Goal: Task Accomplishment & Management: Manage account settings

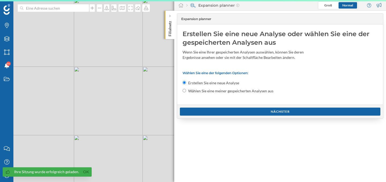
click at [185, 91] on input "Wählen Sie eine meiner gespeicherten Analysen aus" at bounding box center [184, 90] width 3 height 3
radio input "true"
radio input "false"
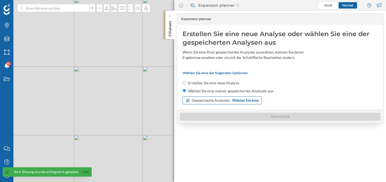
click at [201, 103] on div "Gespeicherte Analysen: Wählen Sie eine" at bounding box center [222, 101] width 79 height 8
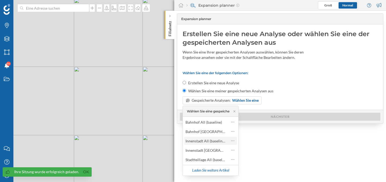
click at [216, 142] on div "Innenstadt All (baseline)" at bounding box center [206, 141] width 40 height 5
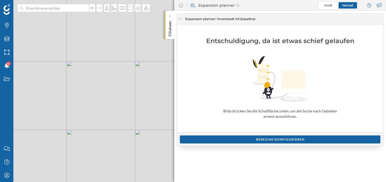
drag, startPoint x: 88, startPoint y: 94, endPoint x: 115, endPoint y: 107, distance: 30.1
click at [115, 107] on div "© Mapbox © OpenStreetMap Improve this map" at bounding box center [193, 91] width 386 height 182
drag, startPoint x: 67, startPoint y: 102, endPoint x: 165, endPoint y: 126, distance: 101.4
click at [165, 126] on div "© Mapbox © OpenStreetMap Improve this map" at bounding box center [193, 91] width 386 height 182
drag, startPoint x: 113, startPoint y: 115, endPoint x: 139, endPoint y: 118, distance: 26.2
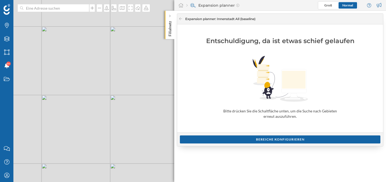
click at [139, 118] on div "© Mapbox © OpenStreetMap Improve this map" at bounding box center [193, 91] width 386 height 182
click at [180, 17] on icon at bounding box center [181, 18] width 4 height 3
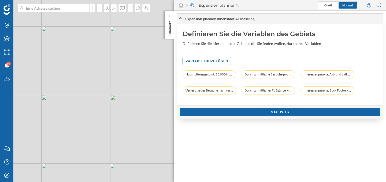
click at [181, 20] on icon at bounding box center [181, 18] width 4 height 3
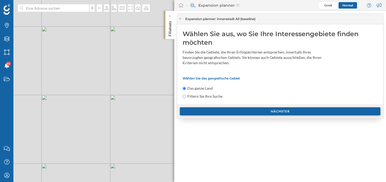
click at [208, 108] on div "Nächster" at bounding box center [280, 112] width 201 height 8
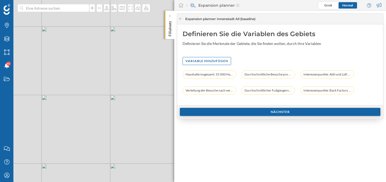
click at [208, 108] on div "Nächster" at bounding box center [280, 112] width 206 height 14
click at [210, 111] on div "Nächster" at bounding box center [280, 112] width 201 height 8
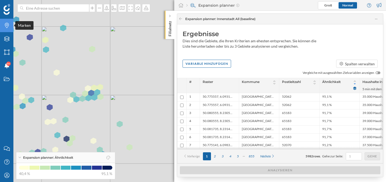
click at [7, 25] on icon "Marken" at bounding box center [6, 25] width 7 height 5
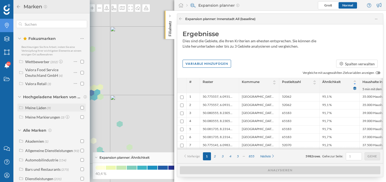
click at [40, 108] on div "Meine Läden" at bounding box center [35, 108] width 21 height 5
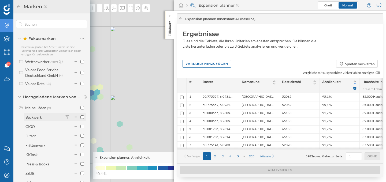
click at [44, 117] on div "Backwerk" at bounding box center [44, 118] width 38 height 6
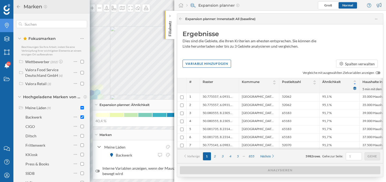
click at [97, 105] on icon at bounding box center [96, 104] width 2 height 1
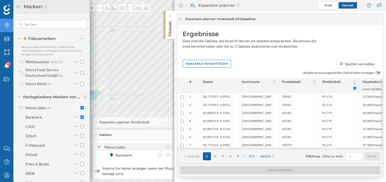
click at [101, 147] on icon at bounding box center [99, 147] width 3 height 2
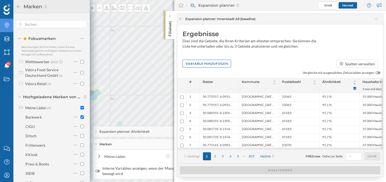
click at [95, 144] on icon at bounding box center [96, 144] width 3 height 1
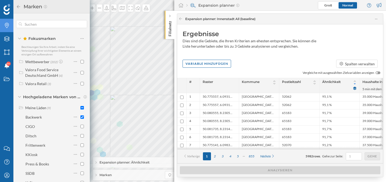
click at [17, 7] on icon at bounding box center [18, 6] width 3 height 3
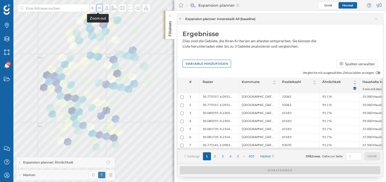
click at [97, 10] on div at bounding box center [100, 8] width 6 height 8
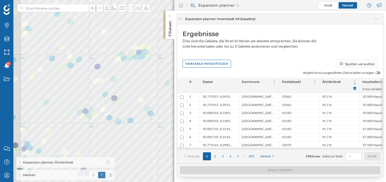
click at [195, 68] on div "Marken Ebenen Gebiete Benachrichtigungen 9+ Suchanfragen Kontaktieren Sie uns H…" at bounding box center [193, 91] width 386 height 182
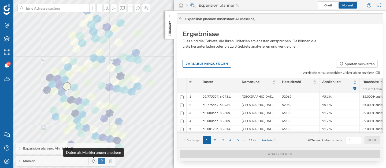
click at [93, 161] on icon at bounding box center [93, 161] width 2 height 3
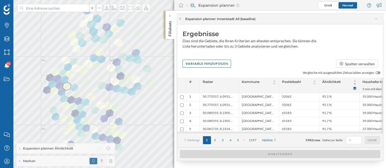
click at [100, 163] on span at bounding box center [101, 161] width 7 height 6
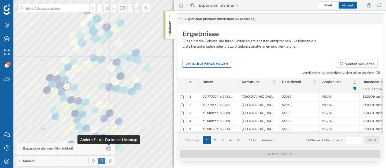
click at [106, 149] on icon at bounding box center [108, 149] width 4 height 4
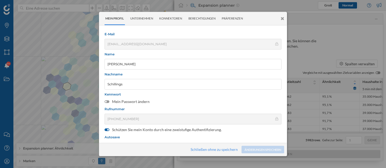
scroll to position [90, 0]
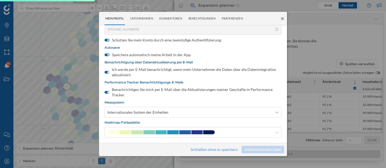
click at [283, 17] on icon at bounding box center [282, 18] width 3 height 5
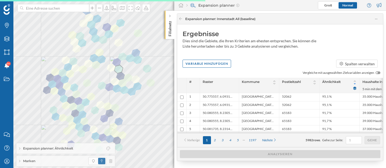
click at [224, 83] on span "Raster" at bounding box center [216, 82] width 27 height 5
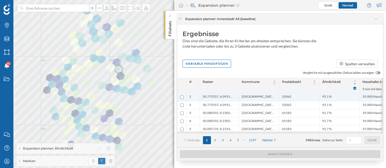
click at [218, 97] on span "50.775557, 6.093116" at bounding box center [218, 97] width 31 height 5
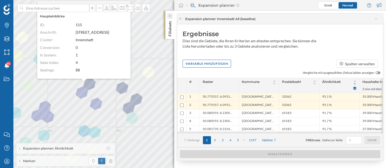
click at [168, 16] on div at bounding box center [169, 15] width 5 height 5
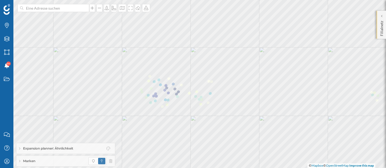
click at [380, 19] on p "Filialnetz" at bounding box center [381, 27] width 5 height 17
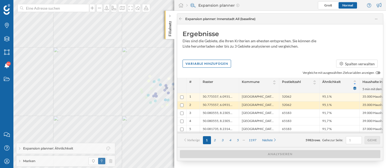
click at [216, 104] on span "50.775557, 6.093116" at bounding box center [218, 105] width 31 height 5
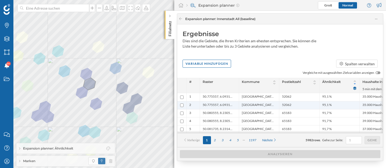
click at [205, 108] on span "50.775557, 6.093116" at bounding box center [218, 105] width 31 height 5
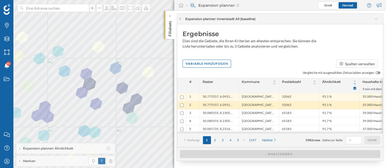
click at [211, 106] on span "50.775557, 6.093116" at bounding box center [218, 105] width 31 height 5
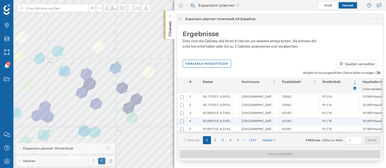
click at [210, 118] on ul "50.080555, 8.230576" at bounding box center [220, 122] width 34 height 8
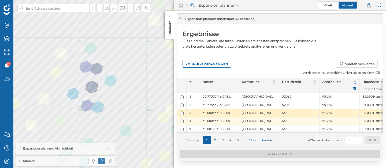
click at [212, 110] on ul "50.080555, 8.230576" at bounding box center [220, 114] width 34 height 8
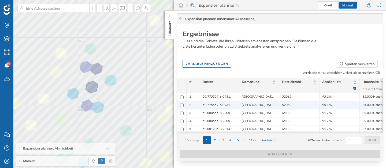
click at [215, 105] on span "50.775557, 6.093116" at bounding box center [218, 105] width 31 height 5
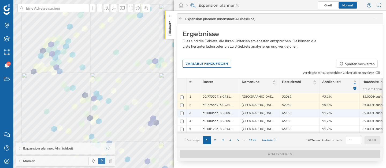
click at [221, 114] on span "50.080555, 8.230576" at bounding box center [218, 113] width 31 height 5
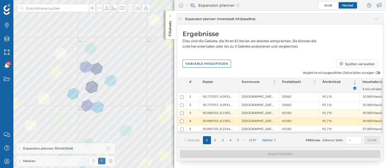
click at [219, 120] on span "50.080555, 8.230576" at bounding box center [218, 121] width 31 height 5
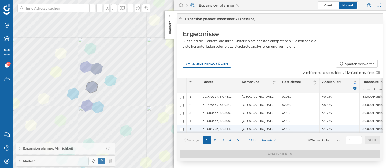
click at [217, 127] on span "50.081735, 8.231437" at bounding box center [218, 129] width 31 height 5
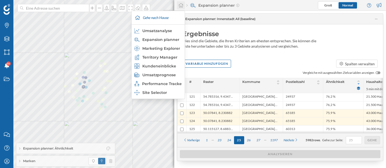
click at [179, 4] on icon at bounding box center [180, 5] width 5 height 5
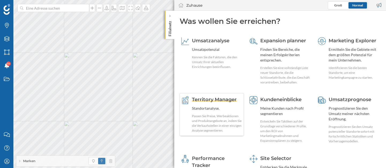
click at [217, 100] on span "Territory Manager" at bounding box center [214, 100] width 45 height 6
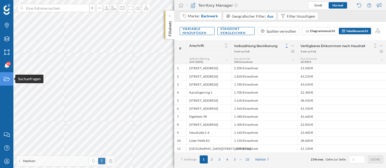
click at [7, 80] on icon "Suchanfragen" at bounding box center [6, 78] width 7 height 5
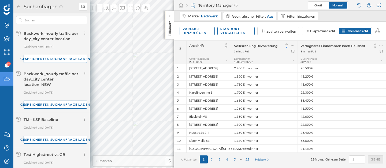
scroll to position [231, 0]
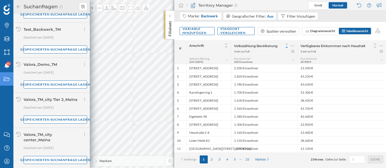
click at [41, 134] on div "Valora_TM_city center_Maina" at bounding box center [38, 137] width 28 height 10
click at [43, 140] on div "Valora_TM_city center_Maina" at bounding box center [38, 137] width 28 height 10
click at [170, 16] on icon at bounding box center [169, 16] width 1 height 2
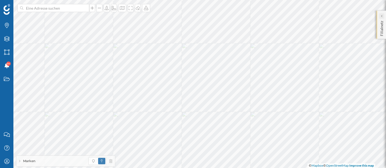
click at [384, 18] on div at bounding box center [381, 15] width 5 height 5
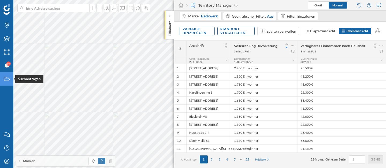
click at [9, 81] on icon "Suchanfragen" at bounding box center [6, 78] width 7 height 5
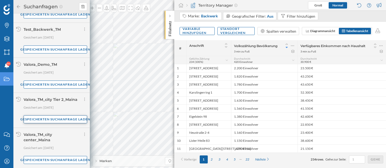
click at [44, 119] on div "Gespeicherten Suchanfrage laden" at bounding box center [56, 120] width 64 height 8
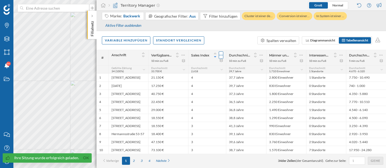
click at [221, 56] on icon at bounding box center [220, 55] width 3 height 5
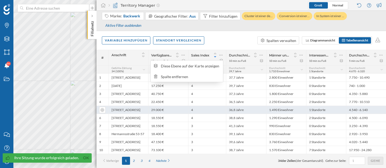
click at [202, 106] on div "4" at bounding box center [207, 110] width 38 height 8
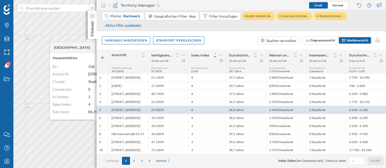
click at [93, 16] on div at bounding box center [92, 15] width 5 height 5
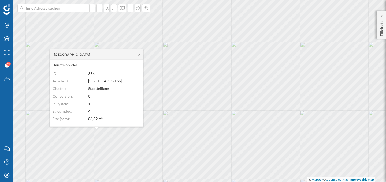
click at [139, 53] on icon at bounding box center [139, 54] width 4 height 3
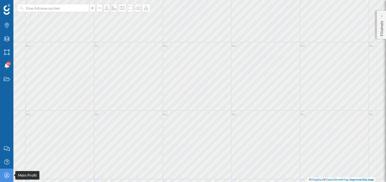
click at [6, 179] on div "Mein Profil" at bounding box center [6, 175] width 13 height 13
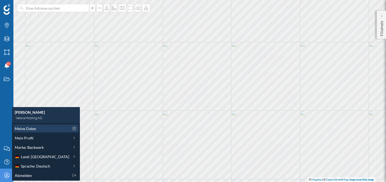
click at [42, 131] on div "Meine Daten" at bounding box center [42, 129] width 54 height 6
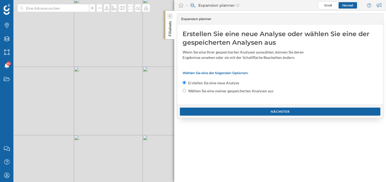
click at [172, 17] on div at bounding box center [169, 15] width 5 height 5
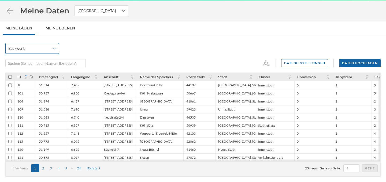
click at [56, 49] on icon at bounding box center [54, 49] width 3 height 4
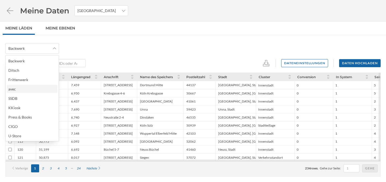
click at [35, 87] on div "avec" at bounding box center [31, 89] width 47 height 6
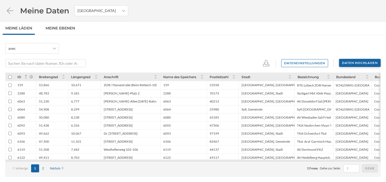
click at [344, 62] on div "Daten hochladen" at bounding box center [360, 63] width 42 height 8
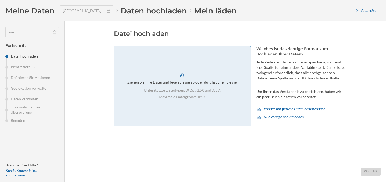
click at [213, 100] on div "Ziehen Sie Ihre Datei und legen Sie sie ab oder durchsuchen Sie sie. Unterstütz…" at bounding box center [182, 86] width 137 height 80
click at [209, 97] on p "Maximale Dateigröße: 4MB." at bounding box center [182, 96] width 77 height 5
click at [371, 173] on div "Weiter" at bounding box center [371, 172] width 20 height 8
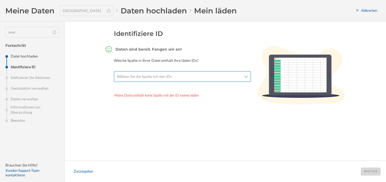
click at [219, 74] on span "Wählen Sie die Spalte mit den IDs" at bounding box center [179, 76] width 125 height 5
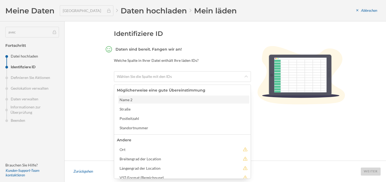
click at [195, 97] on div "Name 2" at bounding box center [184, 100] width 128 height 6
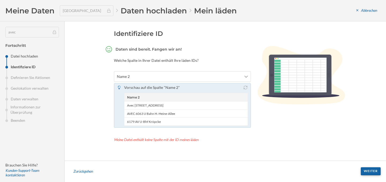
click at [367, 172] on div "Weiter" at bounding box center [371, 172] width 20 height 8
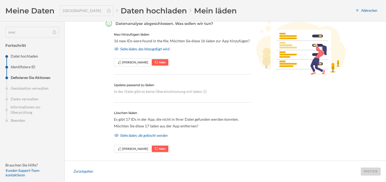
scroll to position [24, 0]
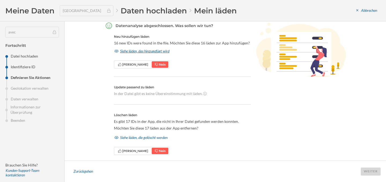
click at [133, 48] on div "Siehe läden, das hinzugefügt wird" at bounding box center [142, 51] width 56 height 8
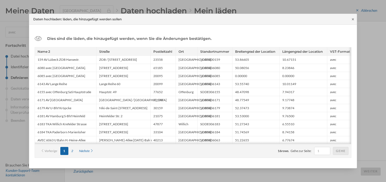
click at [353, 18] on icon at bounding box center [353, 19] width 4 height 3
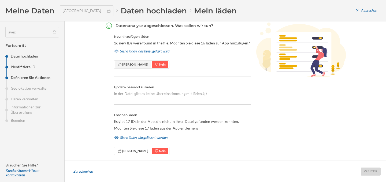
click at [115, 67] on span "Ja" at bounding box center [133, 64] width 36 height 6
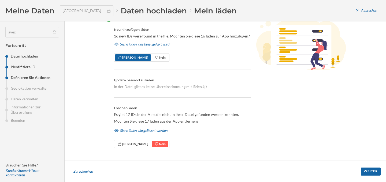
scroll to position [37, 0]
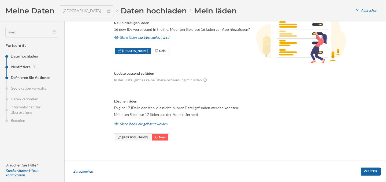
click at [119, 137] on icon at bounding box center [120, 137] width 4 height 3
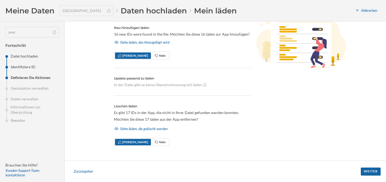
scroll to position [34, 0]
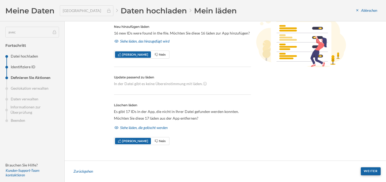
click at [370, 171] on div "Weiter" at bounding box center [371, 172] width 20 height 8
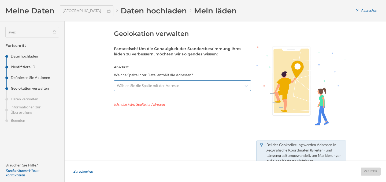
click at [239, 87] on span "Wählen Sie die Spalte mit der Adresse" at bounding box center [179, 85] width 125 height 5
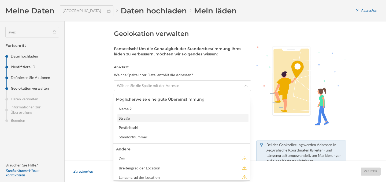
click at [187, 120] on div "Straße" at bounding box center [183, 119] width 128 height 6
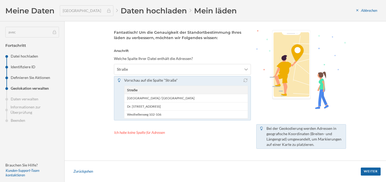
scroll to position [18, 0]
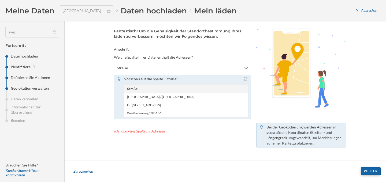
click at [373, 172] on div "Weiter" at bounding box center [371, 172] width 20 height 8
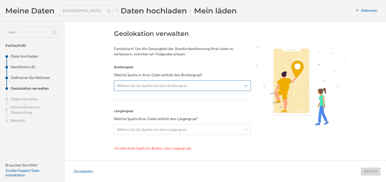
click at [195, 85] on span "Wählen Sie die Spalte mit dem Breitengrad" at bounding box center [179, 85] width 125 height 5
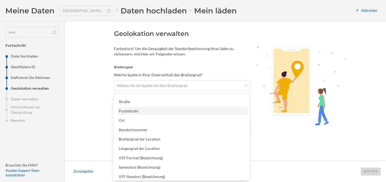
scroll to position [18, 0]
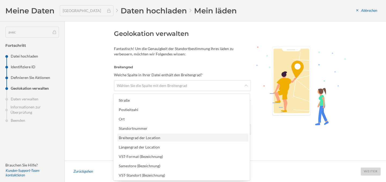
click at [189, 136] on div "Breitengrad der Location" at bounding box center [183, 138] width 128 height 6
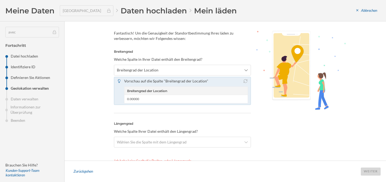
scroll to position [24, 0]
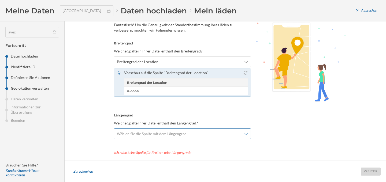
click at [187, 134] on span "Wählen Sie die Spalte mit dem Längengrad" at bounding box center [179, 133] width 125 height 5
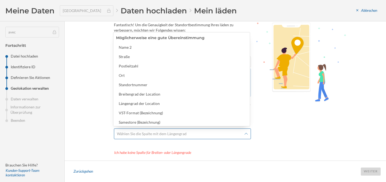
scroll to position [25, 0]
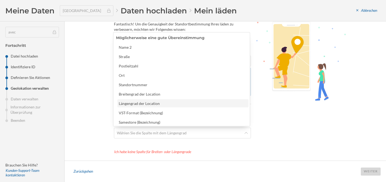
click at [177, 101] on div "Längengrad der Location" at bounding box center [183, 104] width 128 height 6
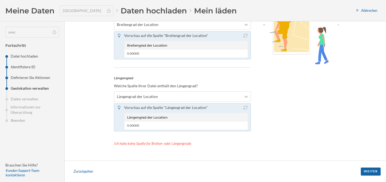
scroll to position [61, 0]
click at [366, 171] on div "Weiter" at bounding box center [371, 172] width 20 height 8
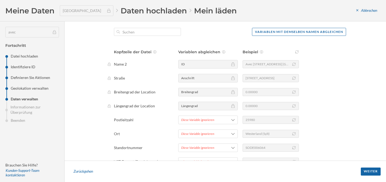
scroll to position [43, 0]
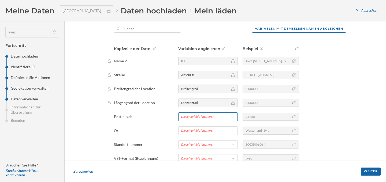
click at [201, 116] on div "Diese Variable ignorieren" at bounding box center [197, 117] width 33 height 5
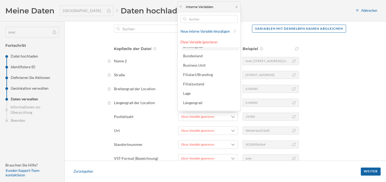
scroll to position [40, 0]
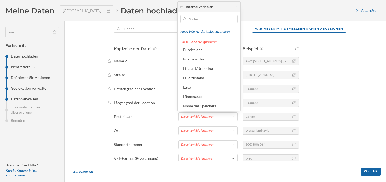
click at [144, 117] on p "Postleitzahl" at bounding box center [142, 116] width 56 height 5
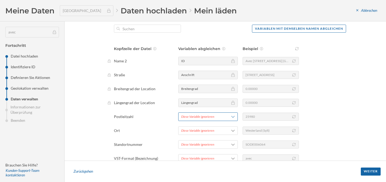
click at [189, 119] on div "Diese Variable ignorieren" at bounding box center [197, 117] width 33 height 5
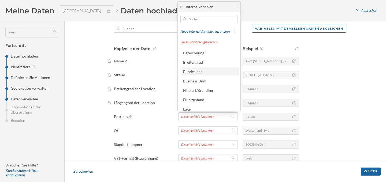
scroll to position [0, 0]
click at [141, 123] on div "Kopfzeile der Datei Variablen abgleichen Beispiel Name 2 ID Avec 6064 Friedrich…" at bounding box center [230, 118] width 232 height 145
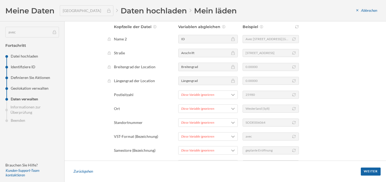
scroll to position [73, 0]
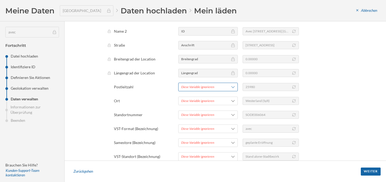
click at [193, 90] on div "Diese Variable ignorieren" at bounding box center [208, 87] width 60 height 9
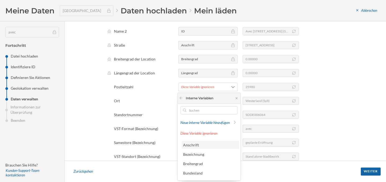
scroll to position [0, 0]
click at [212, 122] on span "Neue interne Variable hinzufügen" at bounding box center [204, 122] width 49 height 5
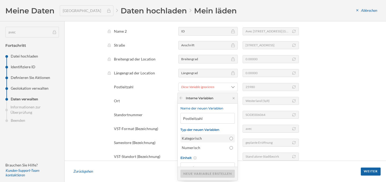
click at [230, 139] on input "Kategorisch" at bounding box center [231, 138] width 3 height 3
radio input "true"
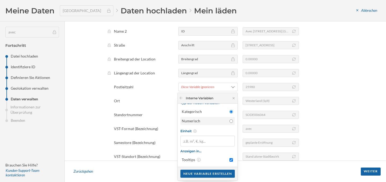
scroll to position [36, 0]
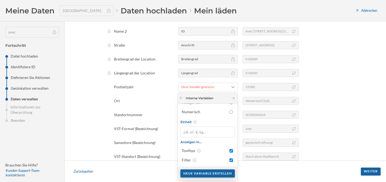
click at [207, 172] on div "Neue Variable erstellen" at bounding box center [207, 174] width 54 height 8
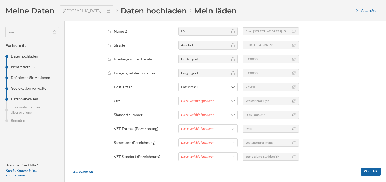
scroll to position [73, 0]
click at [207, 100] on div "Diese Variable ignorieren" at bounding box center [197, 100] width 33 height 5
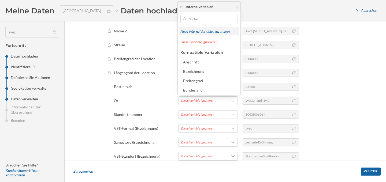
click at [219, 31] on span "Neue interne Variable hinzufügen" at bounding box center [204, 31] width 49 height 5
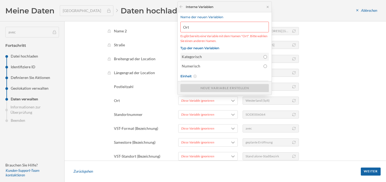
click at [209, 57] on div "Kategorisch" at bounding box center [221, 56] width 79 height 5
click at [264, 57] on input "Kategorisch" at bounding box center [265, 56] width 3 height 3
radio input "true"
click at [268, 8] on icon at bounding box center [268, 6] width 4 height 3
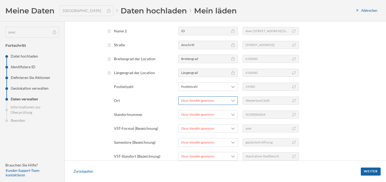
click at [200, 99] on div "Diese Variable ignorieren" at bounding box center [197, 100] width 33 height 5
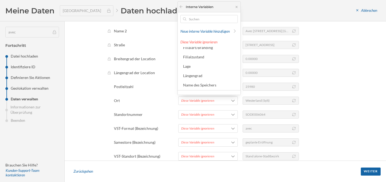
scroll to position [71, 0]
click at [209, 87] on div "Laden Sie weitere Artikel" at bounding box center [210, 88] width 54 height 8
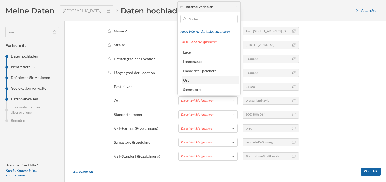
click at [208, 80] on div "Ort" at bounding box center [210, 80] width 54 height 6
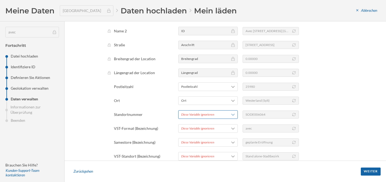
click at [201, 114] on div "Diese Variable ignorieren" at bounding box center [197, 114] width 33 height 5
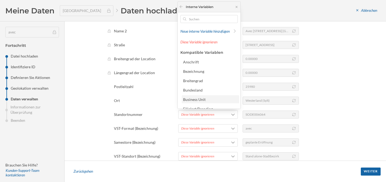
scroll to position [57, 0]
click at [207, 104] on div "Laden Sie weitere Artikel" at bounding box center [210, 102] width 54 height 8
click at [204, 32] on span "Neue interne Variable hinzufügen" at bounding box center [204, 31] width 49 height 5
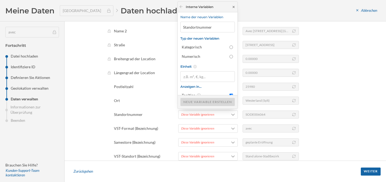
click at [234, 7] on icon at bounding box center [234, 7] width 2 height 2
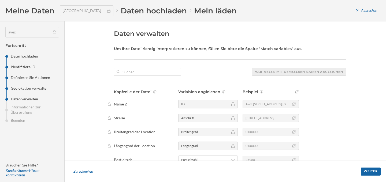
click at [88, 170] on div "Zurückgehen" at bounding box center [83, 172] width 26 height 8
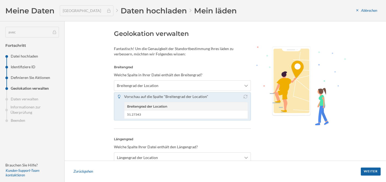
click at [88, 170] on div "Zurückgehen" at bounding box center [83, 172] width 26 height 8
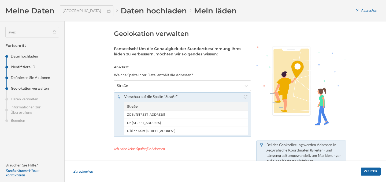
click at [88, 170] on div "Zurückgehen" at bounding box center [83, 172] width 26 height 8
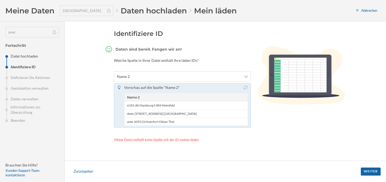
click at [88, 170] on div "Zurückgehen" at bounding box center [83, 172] width 26 height 8
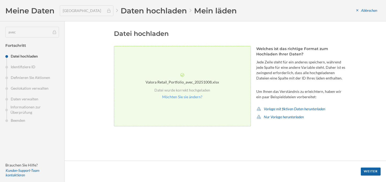
click at [88, 170] on footer "Weiter" at bounding box center [226, 171] width 322 height 21
click at [30, 32] on div "avec" at bounding box center [32, 32] width 54 height 11
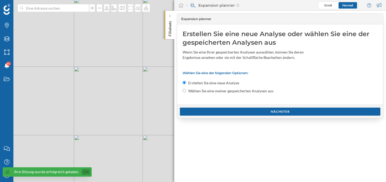
click at [86, 173] on link "Ok" at bounding box center [86, 172] width 9 height 6
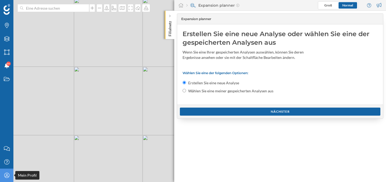
click at [6, 177] on icon "Mein Profil" at bounding box center [6, 175] width 7 height 5
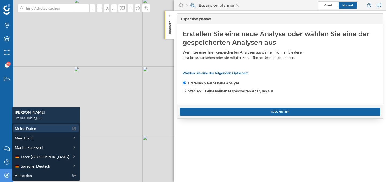
click at [34, 129] on span "Meine Daten" at bounding box center [25, 129] width 21 height 6
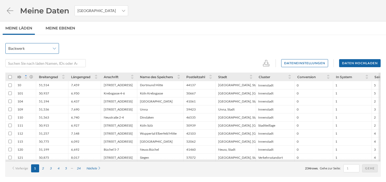
click at [48, 49] on span "Backwerk" at bounding box center [29, 48] width 42 height 5
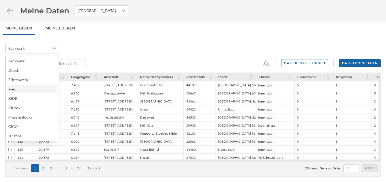
click at [25, 89] on div "avec" at bounding box center [31, 89] width 47 height 6
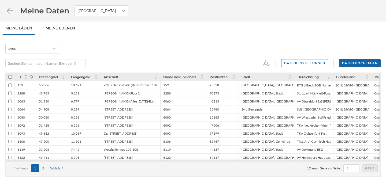
click at [10, 77] on input "checkbox" at bounding box center [9, 76] width 3 height 3
checkbox input "true"
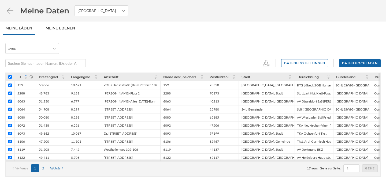
checkbox input "true"
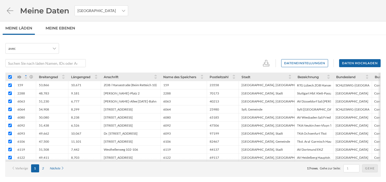
checkbox input "true"
click at [44, 170] on div "2" at bounding box center [43, 169] width 8 height 8
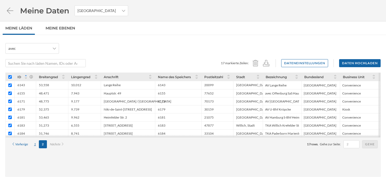
click at [36, 146] on div "1" at bounding box center [35, 145] width 8 height 8
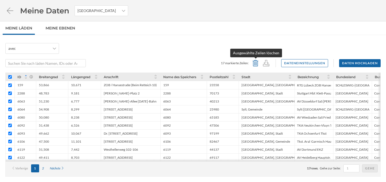
click at [256, 62] on icon at bounding box center [256, 63] width 8 height 6
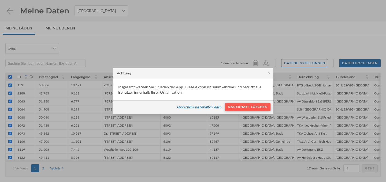
click at [244, 108] on div "Dauerhaft löschen" at bounding box center [248, 107] width 46 height 8
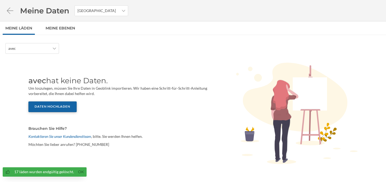
click at [58, 105] on div "Daten hochladen" at bounding box center [52, 107] width 48 height 11
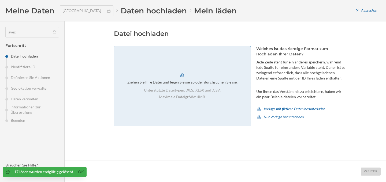
click at [213, 91] on p "Unterstützte Dateitypen: .XLS, .XLSX und .CSV." at bounding box center [182, 90] width 77 height 5
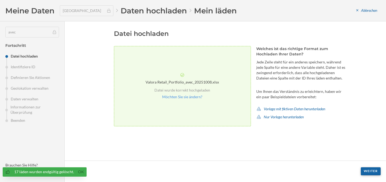
click at [369, 173] on div "Weiter" at bounding box center [371, 172] width 20 height 8
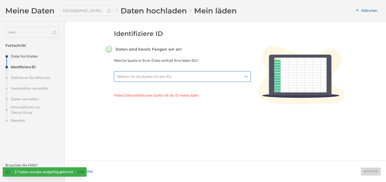
click at [221, 80] on div "Wählen Sie die Spalte mit den IDs" at bounding box center [182, 76] width 137 height 11
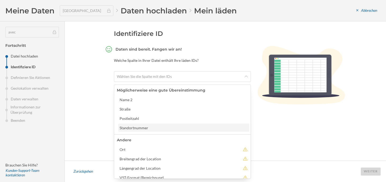
click at [189, 131] on div "Standortnummer" at bounding box center [183, 128] width 131 height 8
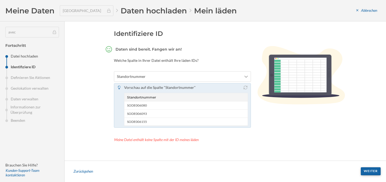
click at [368, 173] on div "Weiter" at bounding box center [371, 172] width 20 height 8
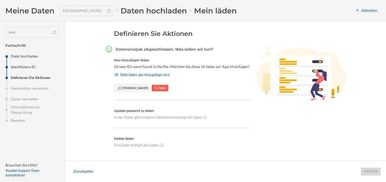
click at [115, 86] on span "[PERSON_NAME]" at bounding box center [133, 88] width 36 height 6
click at [368, 171] on div "Weiter" at bounding box center [371, 172] width 20 height 8
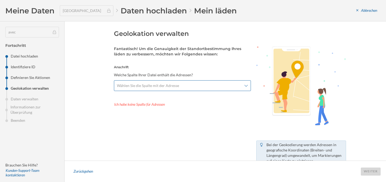
click at [204, 85] on span "Wählen Sie die Spalte mit der Adresse" at bounding box center [179, 85] width 125 height 5
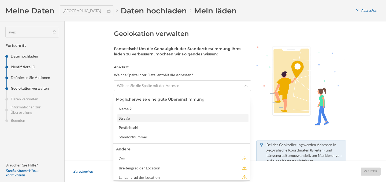
click at [174, 117] on div "Straße" at bounding box center [183, 119] width 128 height 6
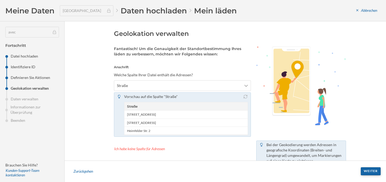
click at [373, 172] on div "Weiter" at bounding box center [371, 172] width 20 height 8
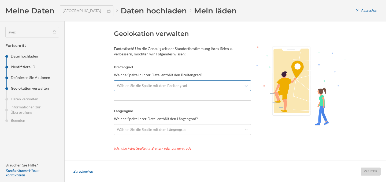
click at [217, 86] on span "Wählen Sie die Spalte mit dem Breitengrad" at bounding box center [179, 85] width 125 height 5
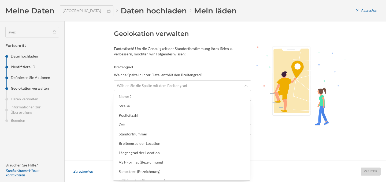
scroll to position [13, 0]
click at [177, 140] on div "Breitengrad der Location" at bounding box center [183, 143] width 128 height 6
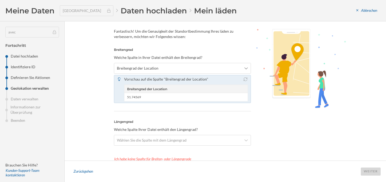
scroll to position [19, 0]
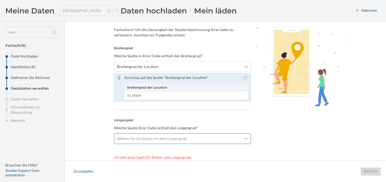
click at [177, 139] on span "Wählen Sie die Spalte mit dem Längengrad" at bounding box center [152, 138] width 70 height 5
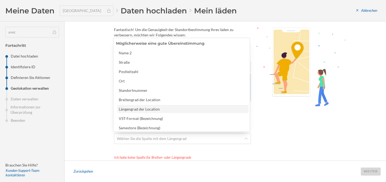
click at [165, 109] on div "Längengrad der Location" at bounding box center [183, 109] width 128 height 6
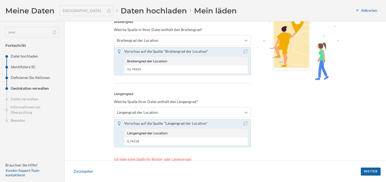
scroll to position [46, 0]
click at [366, 172] on div "Weiter" at bounding box center [371, 172] width 20 height 8
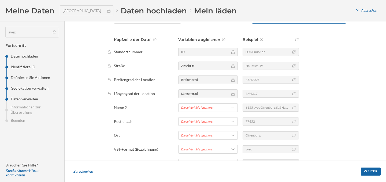
scroll to position [62, 0]
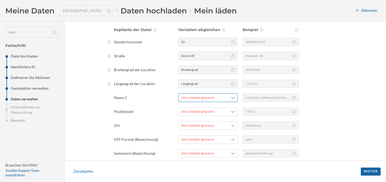
click at [196, 97] on div "Diese Variable ignorieren" at bounding box center [197, 97] width 33 height 5
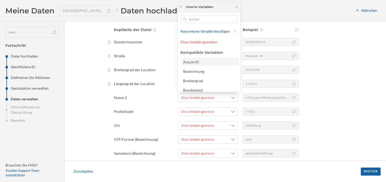
scroll to position [0, 0]
click at [205, 45] on div "Diese Variable ignorieren" at bounding box center [209, 42] width 60 height 8
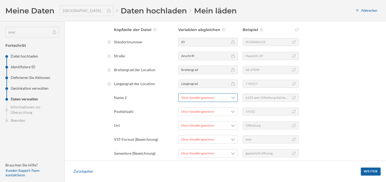
click at [197, 97] on div "Diese Variable ignorieren" at bounding box center [197, 97] width 33 height 5
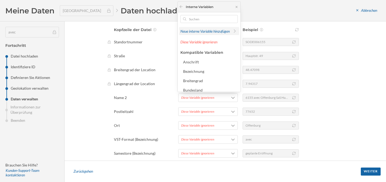
click at [221, 32] on span "Neue interne Variable hinzufügen" at bounding box center [204, 31] width 49 height 5
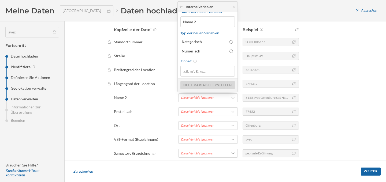
scroll to position [7, 0]
click at [230, 42] on input "Kategorisch" at bounding box center [231, 40] width 3 height 3
radio input "true"
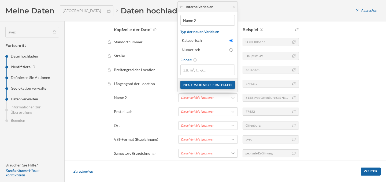
click at [208, 87] on div "Neue Variable erstellen" at bounding box center [207, 85] width 54 height 8
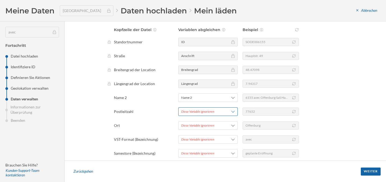
click at [200, 110] on div "Diese Variable ignorieren" at bounding box center [197, 111] width 33 height 5
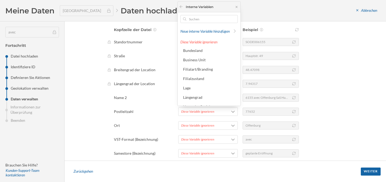
scroll to position [7, 0]
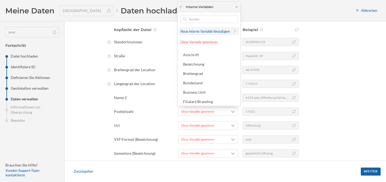
click at [211, 33] on span "Neue interne Variable hinzufügen" at bounding box center [204, 31] width 49 height 5
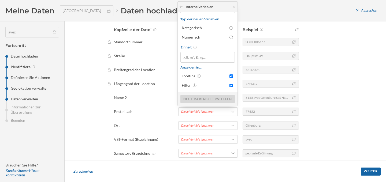
scroll to position [1, 0]
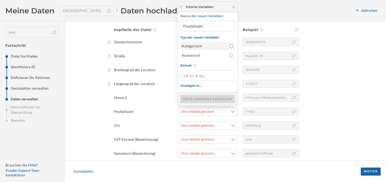
click at [230, 46] on input "Kategorisch" at bounding box center [231, 46] width 3 height 3
radio input "true"
click at [211, 101] on div "Neue Variable erstellen" at bounding box center [207, 99] width 54 height 8
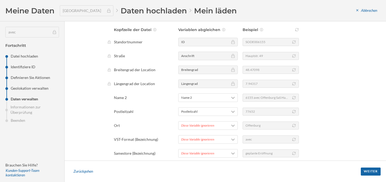
scroll to position [73, 0]
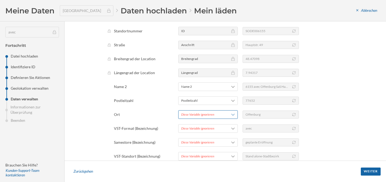
click at [204, 112] on div "Diese Variable ignorieren" at bounding box center [208, 114] width 60 height 9
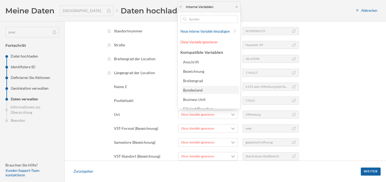
scroll to position [57, 0]
click at [205, 104] on div "Laden Sie weitere Artikel" at bounding box center [210, 102] width 54 height 8
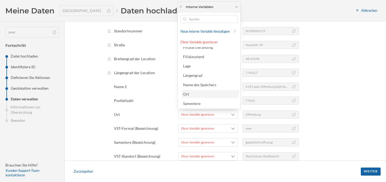
click at [205, 96] on div "Ort" at bounding box center [210, 94] width 54 height 6
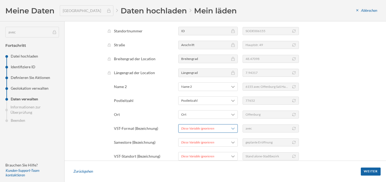
click at [199, 126] on div "Diese Variable ignorieren" at bounding box center [197, 128] width 33 height 5
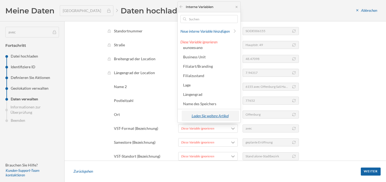
click at [201, 113] on div "Laden Sie weitere Artikel" at bounding box center [210, 116] width 54 height 8
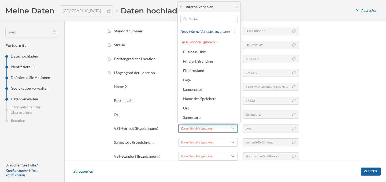
click at [202, 128] on div "Diese Variable ignorieren" at bounding box center [197, 128] width 33 height 5
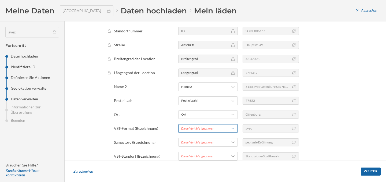
click at [202, 128] on div "Diese Variable ignorieren" at bounding box center [197, 128] width 33 height 5
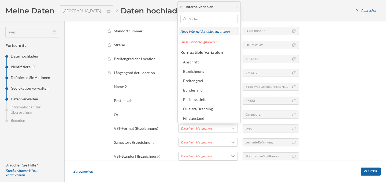
click at [206, 33] on span "Neue interne Variable hinzufügen" at bounding box center [204, 31] width 49 height 5
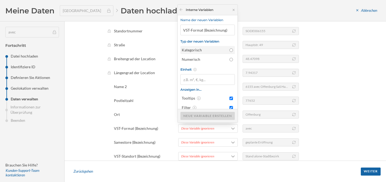
click at [198, 51] on div "Kategorisch" at bounding box center [204, 49] width 45 height 5
click at [230, 51] on input "Kategorisch" at bounding box center [231, 50] width 3 height 3
radio input "true"
click at [190, 116] on div "Neue Variable erstellen" at bounding box center [207, 116] width 54 height 8
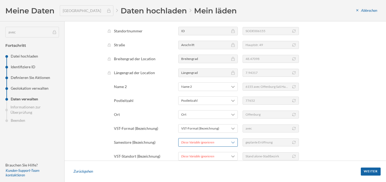
click at [184, 145] on div "Diese Variable ignorieren" at bounding box center [197, 142] width 33 height 5
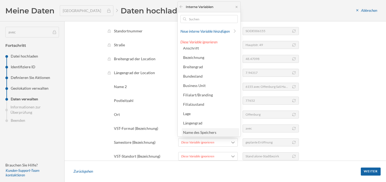
scroll to position [0, 0]
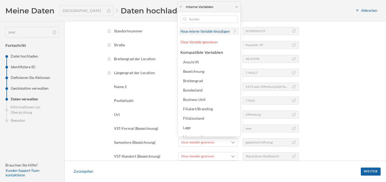
click at [202, 32] on span "Neue interne Variable hinzufügen" at bounding box center [204, 31] width 49 height 5
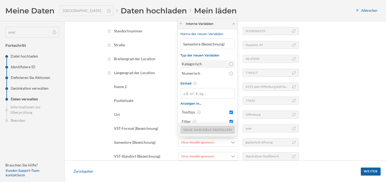
click at [226, 63] on div "Kategorisch" at bounding box center [207, 63] width 51 height 5
click at [230, 63] on input "Kategorisch" at bounding box center [231, 63] width 3 height 3
radio input "true"
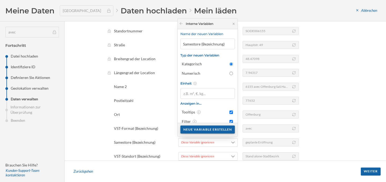
click at [206, 131] on div "Neue Variable erstellen" at bounding box center [207, 130] width 54 height 8
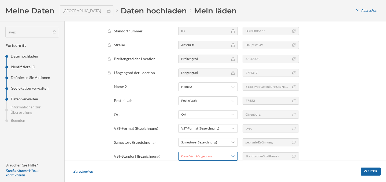
click at [200, 156] on div "Diese Variable ignorieren" at bounding box center [197, 156] width 33 height 5
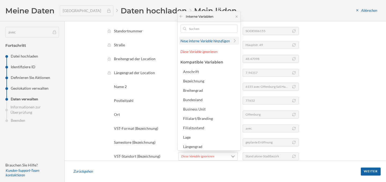
click at [206, 39] on span "Neue interne Variable hinzufügen" at bounding box center [204, 41] width 49 height 5
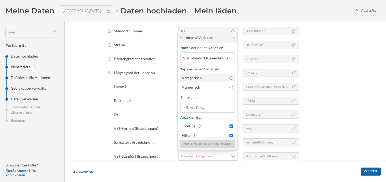
click at [223, 76] on div "Kategorisch" at bounding box center [204, 77] width 45 height 5
click at [230, 76] on input "Kategorisch" at bounding box center [231, 77] width 3 height 3
radio input "true"
click at [202, 143] on div "Neue Variable erstellen" at bounding box center [207, 144] width 54 height 8
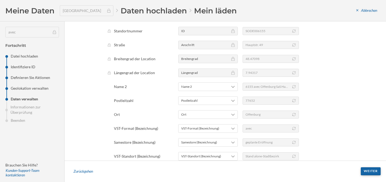
click at [373, 173] on div "Weiter" at bounding box center [371, 172] width 20 height 8
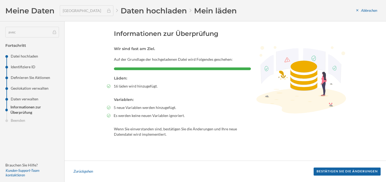
click at [373, 173] on div "Bestätigen Sie die Änderungen" at bounding box center [347, 172] width 67 height 8
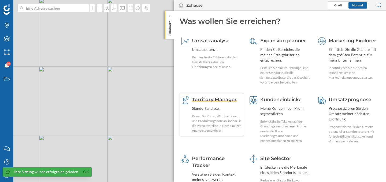
click at [215, 103] on div "Territory Manager" at bounding box center [217, 99] width 50 height 7
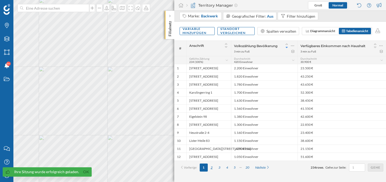
click at [213, 168] on div "2" at bounding box center [212, 168] width 8 height 8
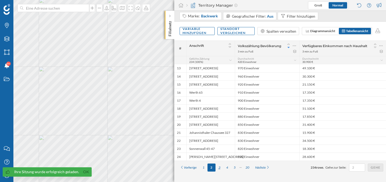
click at [222, 168] on div "3" at bounding box center [220, 168] width 8 height 8
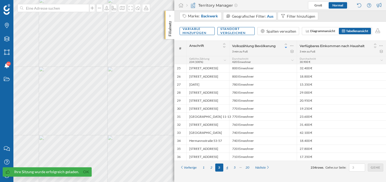
click at [228, 169] on div "4" at bounding box center [227, 168] width 8 height 8
